Goal: Information Seeking & Learning: Check status

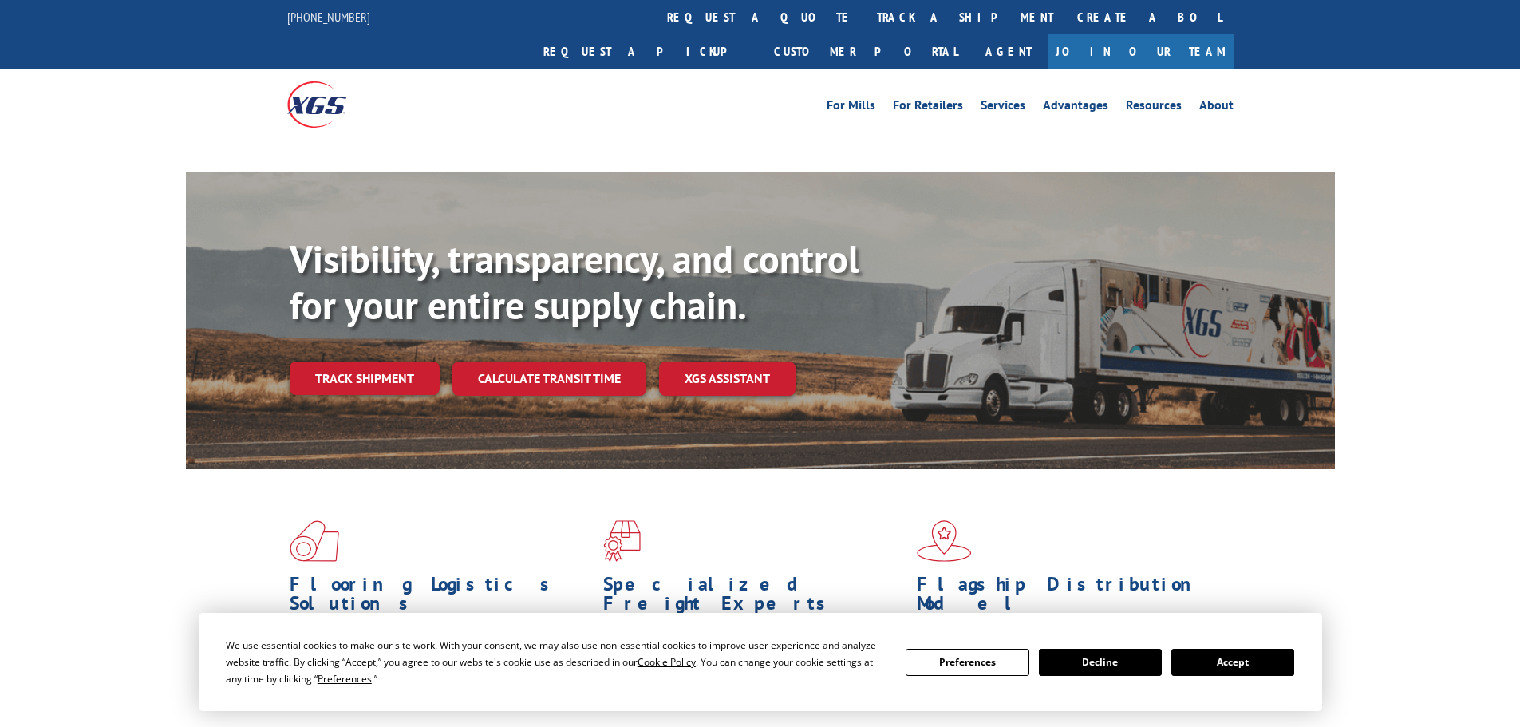
click at [1227, 654] on button "Accept" at bounding box center [1233, 662] width 123 height 27
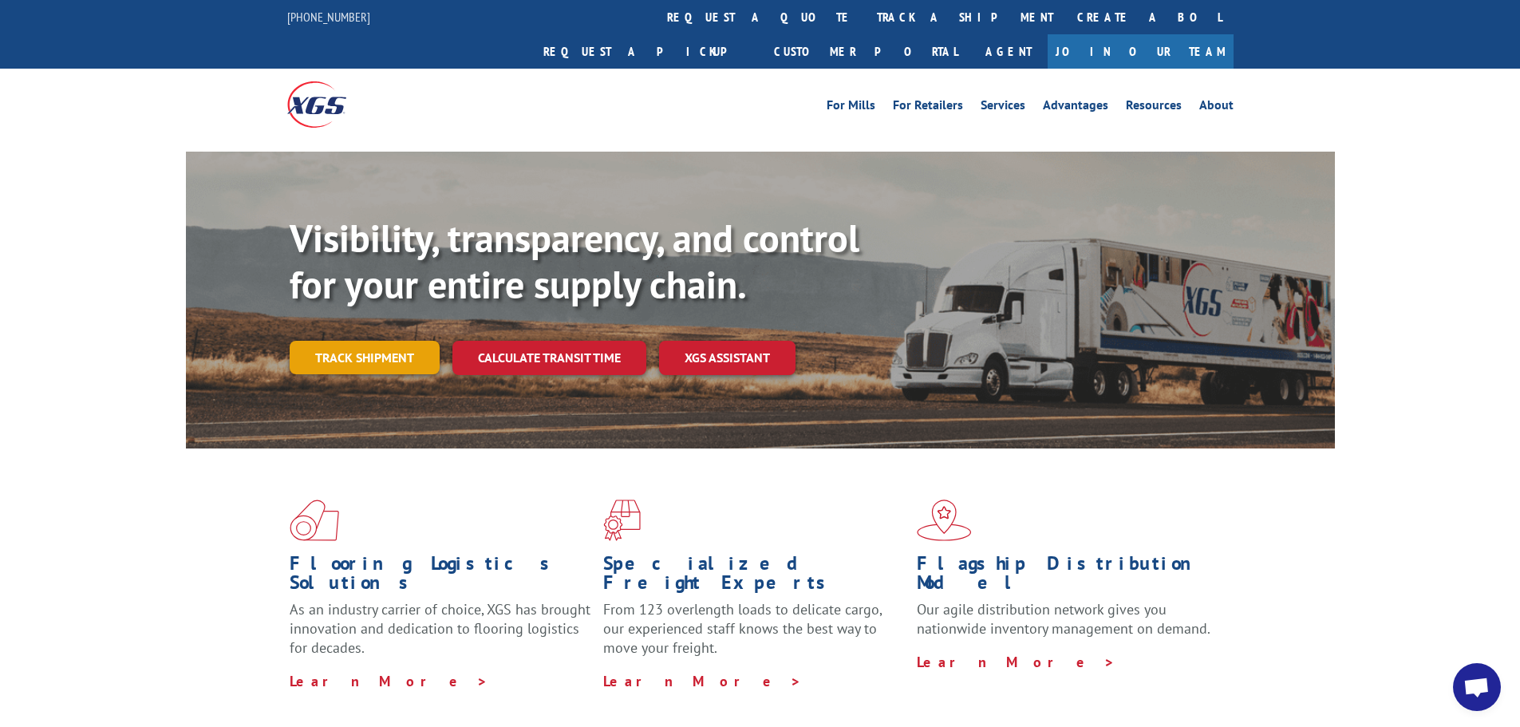
click at [396, 341] on link "Track shipment" at bounding box center [365, 358] width 150 height 34
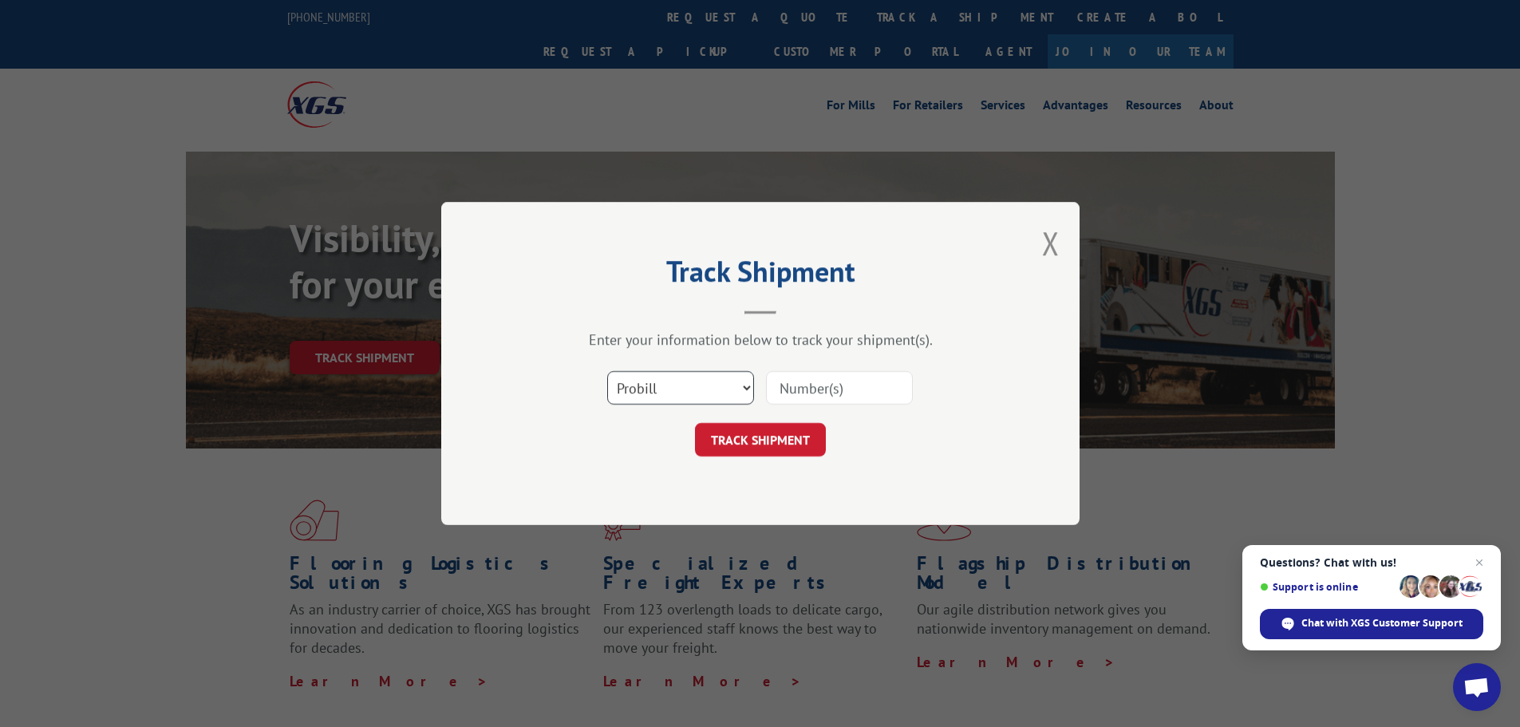
click at [729, 389] on select "Select category... Probill BOL PO" at bounding box center [680, 388] width 147 height 34
select select "po"
click at [607, 371] on select "Select category... Probill BOL PO" at bounding box center [680, 388] width 147 height 34
paste input "13537383"
type input "13537383"
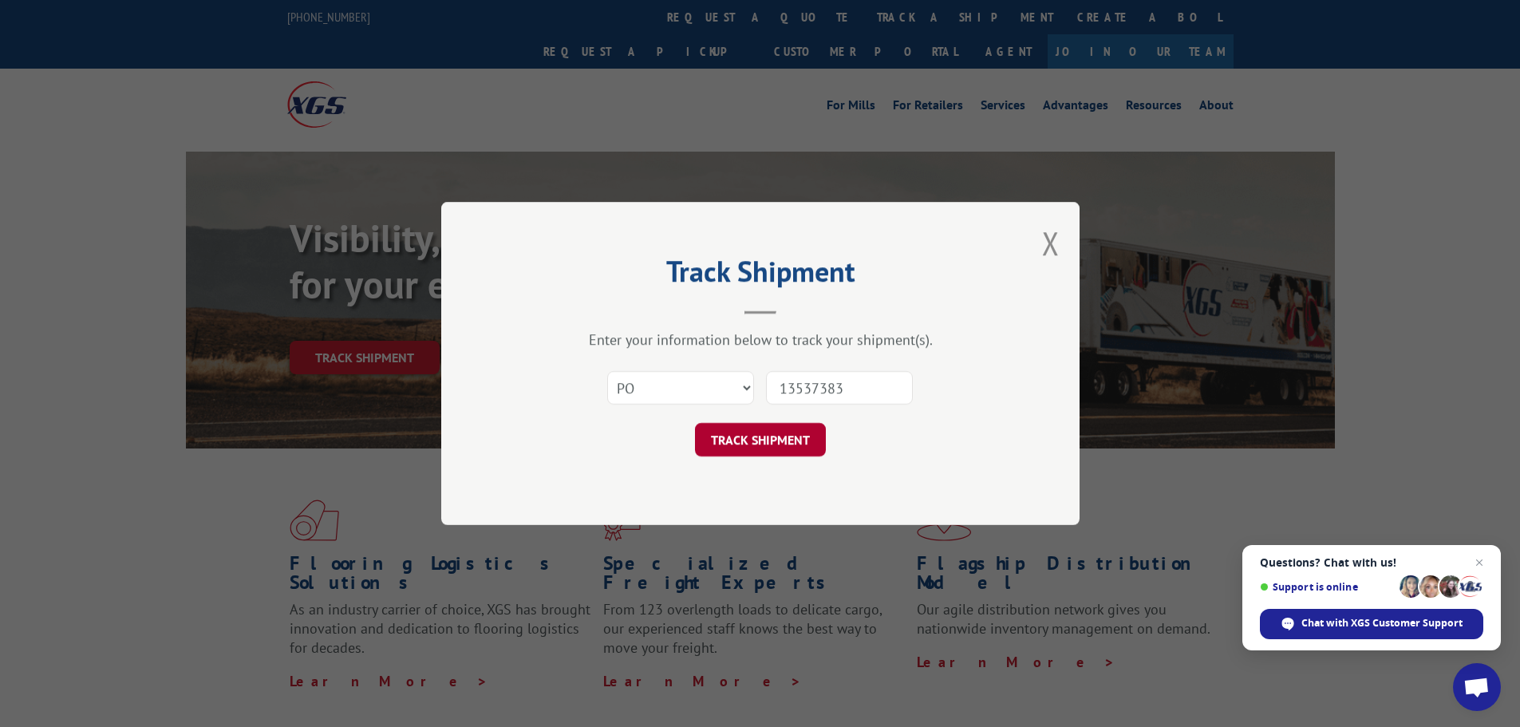
click at [800, 438] on button "TRACK SHIPMENT" at bounding box center [760, 440] width 131 height 34
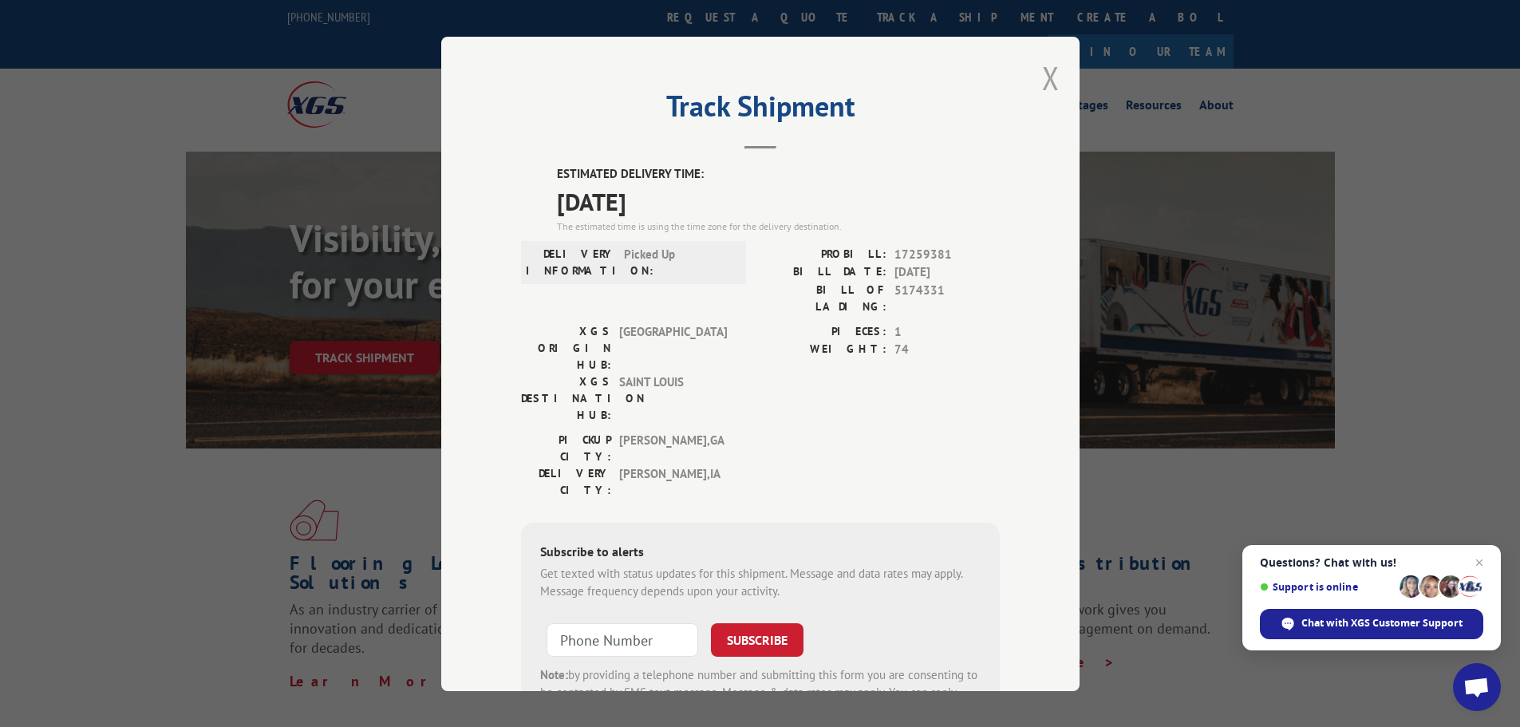
click at [1052, 83] on button "Close modal" at bounding box center [1051, 78] width 18 height 42
